Goal: Task Accomplishment & Management: Complete application form

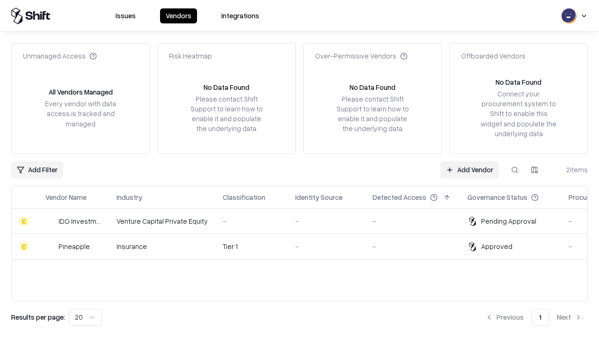
click at [469, 169] on link "Add Vendor" at bounding box center [469, 169] width 59 height 17
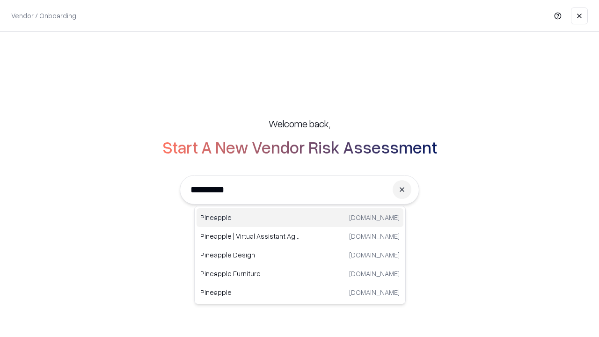
click at [300, 218] on div "Pineapple [DOMAIN_NAME]" at bounding box center [300, 217] width 207 height 19
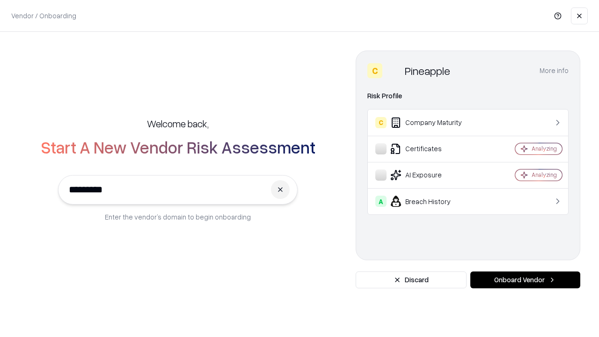
type input "*********"
click at [525, 280] on button "Onboard Vendor" at bounding box center [525, 279] width 110 height 17
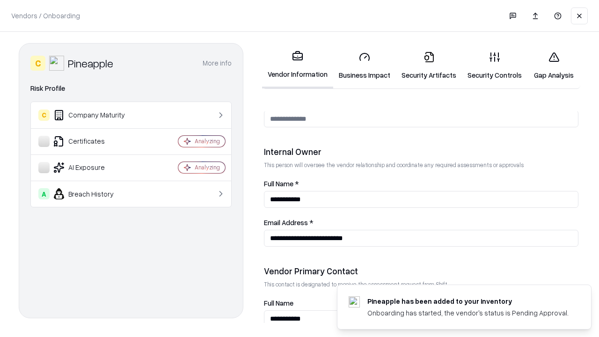
scroll to position [485, 0]
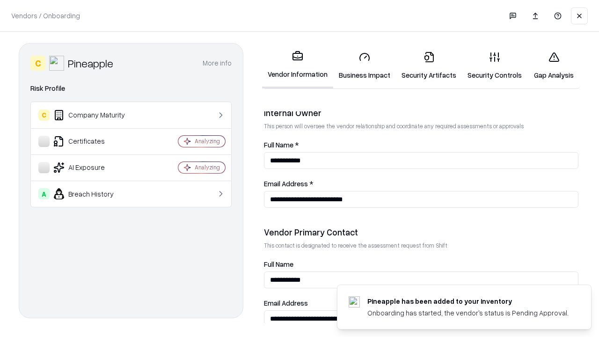
click at [365, 66] on link "Business Impact" at bounding box center [364, 66] width 63 height 44
click at [554, 66] on link "Gap Analysis" at bounding box center [553, 66] width 53 height 44
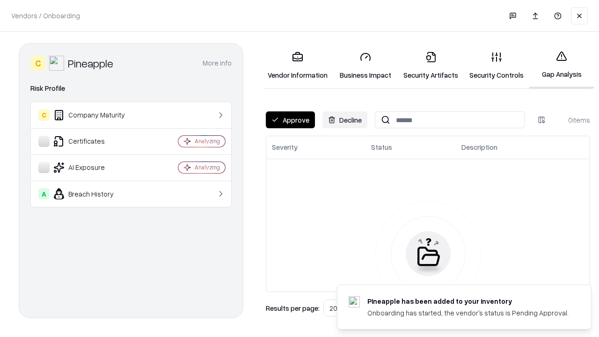
click at [290, 120] on button "Approve" at bounding box center [290, 119] width 49 height 17
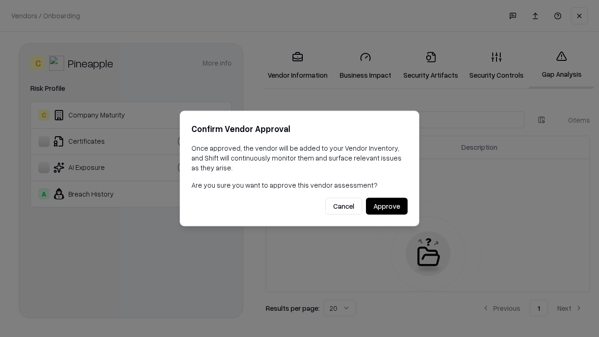
click at [387, 206] on button "Approve" at bounding box center [387, 206] width 42 height 17
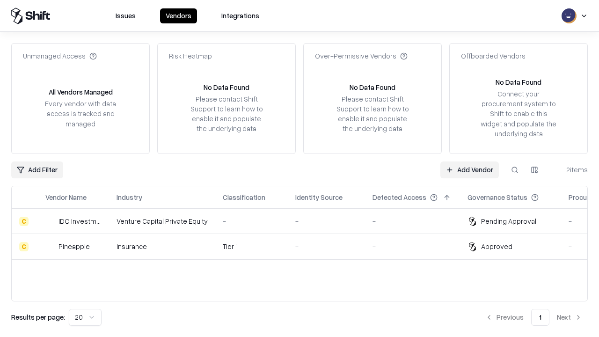
type input "*********"
click at [469, 169] on link "Add Vendor" at bounding box center [469, 169] width 59 height 17
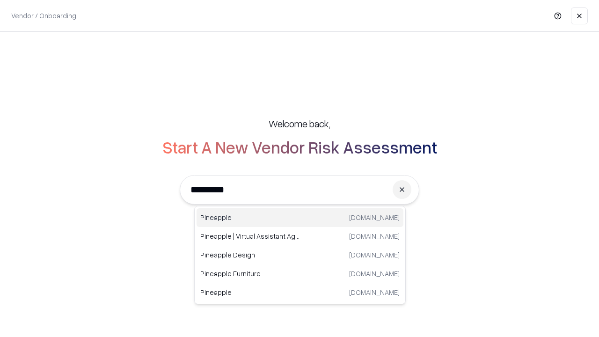
click at [300, 218] on div "Pineapple [DOMAIN_NAME]" at bounding box center [300, 217] width 207 height 19
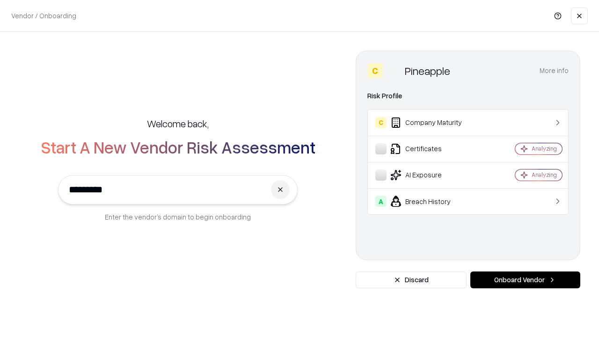
type input "*********"
click at [525, 280] on button "Onboard Vendor" at bounding box center [525, 279] width 110 height 17
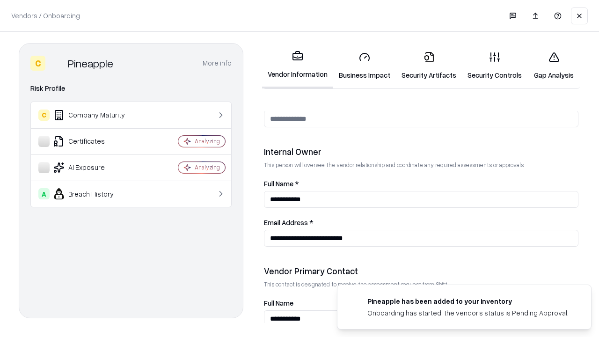
scroll to position [485, 0]
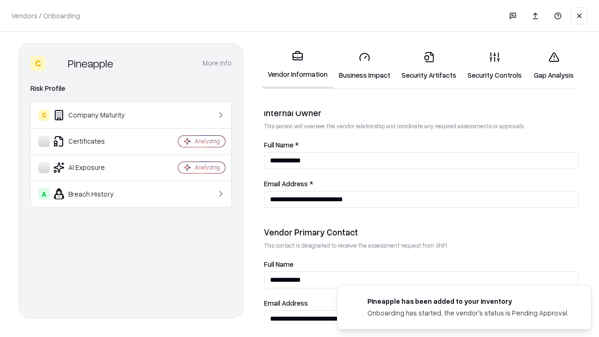
click at [554, 66] on link "Gap Analysis" at bounding box center [553, 66] width 53 height 44
